Goal: Navigation & Orientation: Find specific page/section

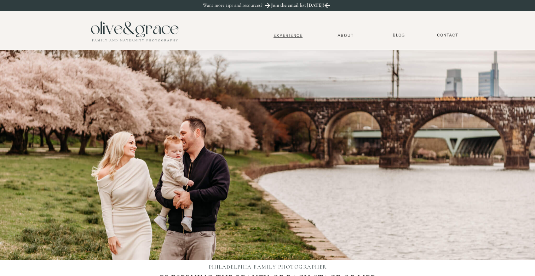
click at [287, 35] on nav "Experience" at bounding box center [288, 35] width 47 height 5
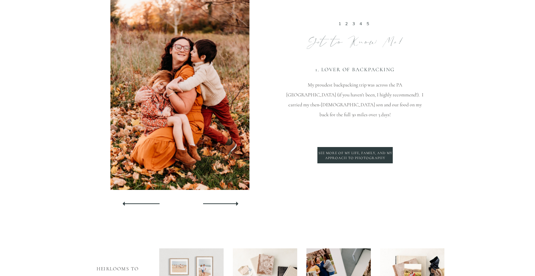
scroll to position [1836, 0]
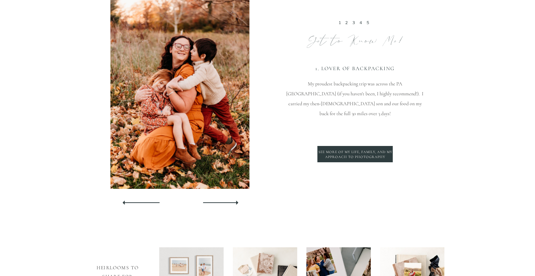
click at [229, 200] on div at bounding box center [220, 202] width 43 height 15
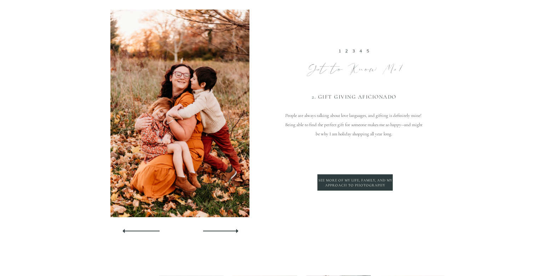
scroll to position [1805, 0]
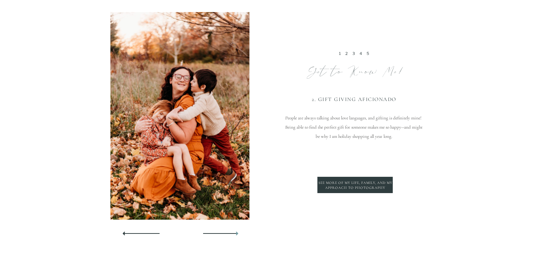
click at [233, 229] on icon at bounding box center [238, 233] width 10 height 8
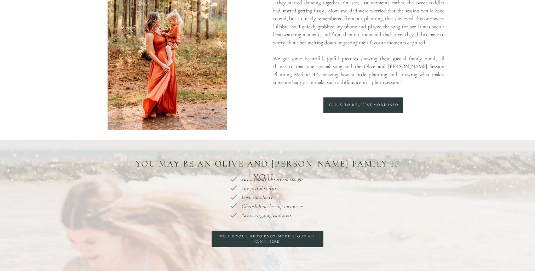
scroll to position [0, 0]
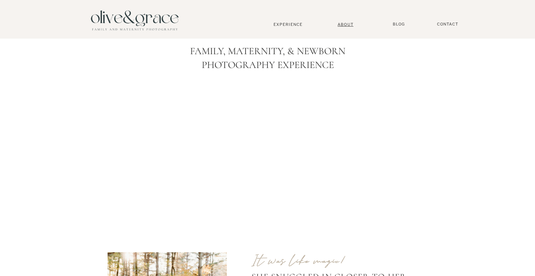
click at [344, 24] on nav "About" at bounding box center [346, 24] width 22 height 5
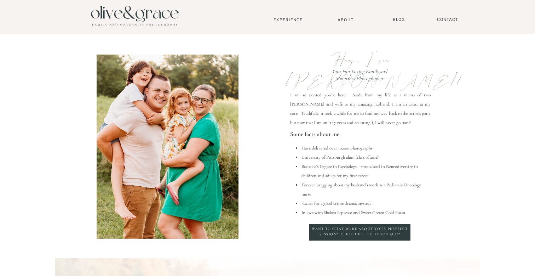
scroll to position [6, 0]
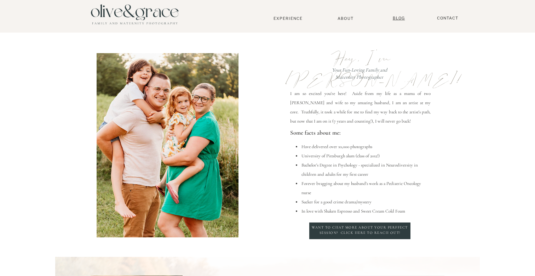
click at [396, 18] on nav "BLOG" at bounding box center [399, 18] width 18 height 5
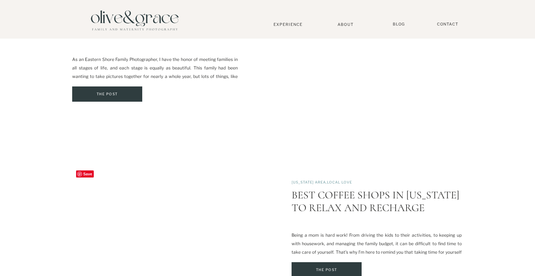
scroll to position [1670, 0]
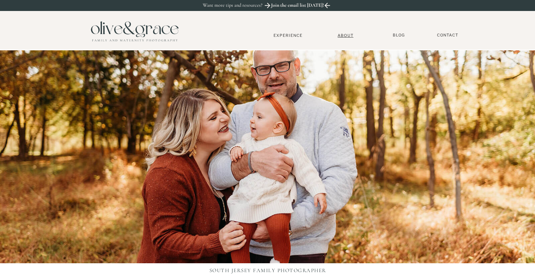
click at [347, 35] on nav "About" at bounding box center [346, 35] width 22 height 5
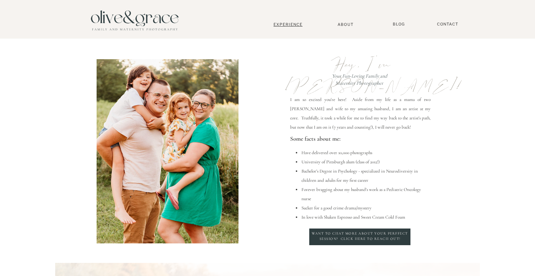
click at [291, 22] on nav "Experience" at bounding box center [288, 24] width 47 height 5
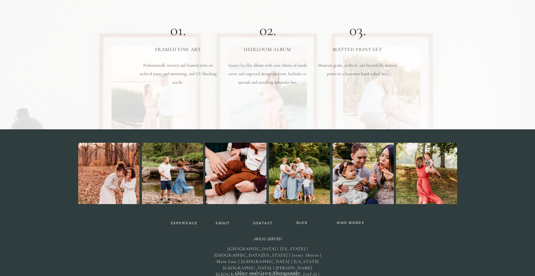
scroll to position [2195, 0]
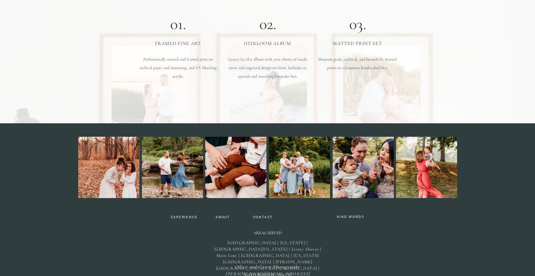
click at [305, 216] on nav "BLOG" at bounding box center [302, 217] width 17 height 5
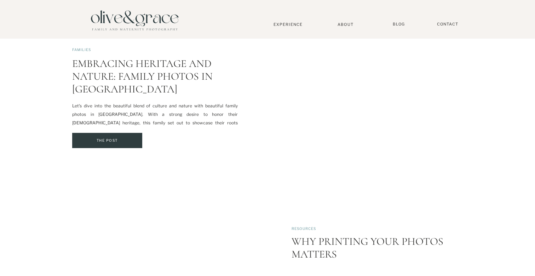
scroll to position [915, 0]
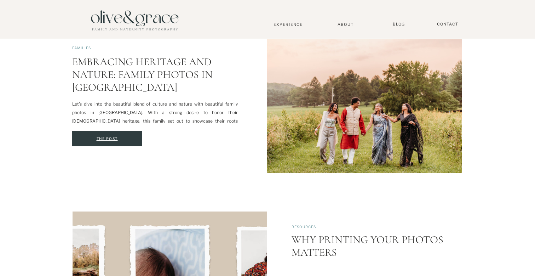
click at [122, 135] on div "The Post" at bounding box center [107, 139] width 68 height 8
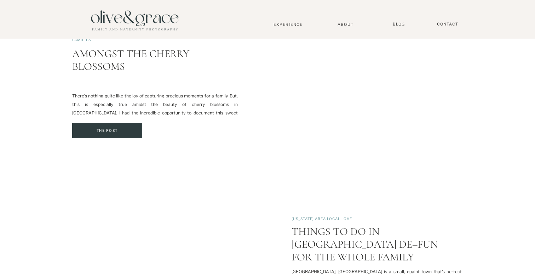
scroll to position [1278, 0]
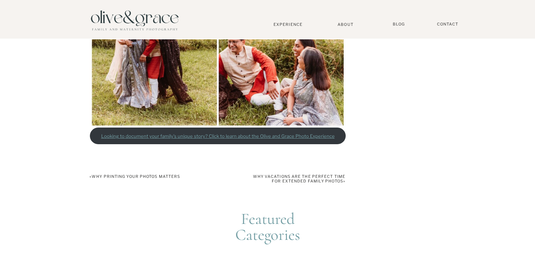
scroll to position [930, 0]
